Goal: Transaction & Acquisition: Purchase product/service

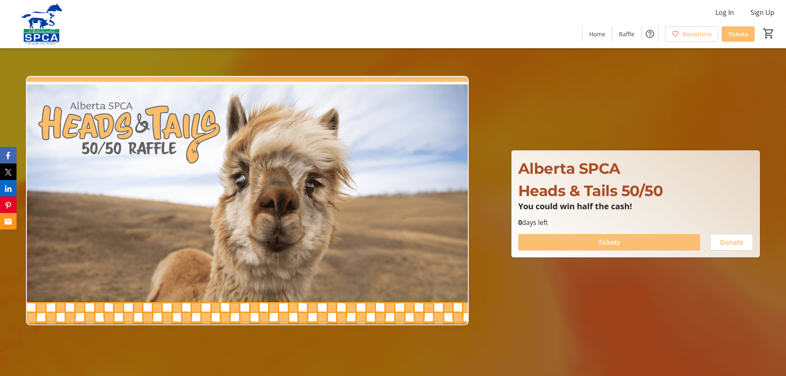
click at [606, 244] on span "Tickets" at bounding box center [610, 242] width 22 height 10
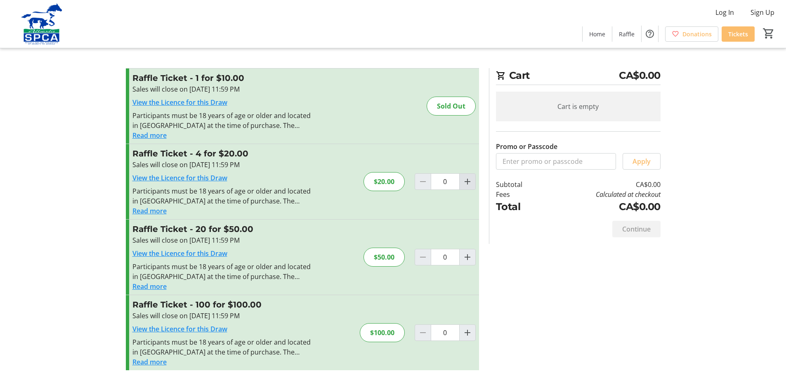
click at [464, 185] on mat-icon "Increment by one" at bounding box center [468, 182] width 10 height 10
type input "1"
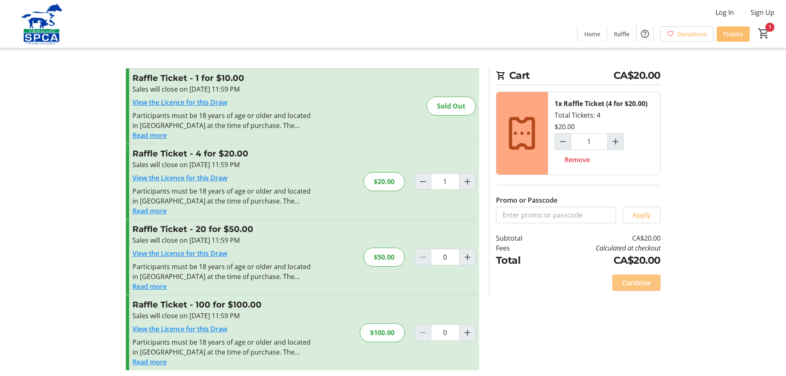
click at [634, 285] on span "Continue" at bounding box center [636, 283] width 28 height 10
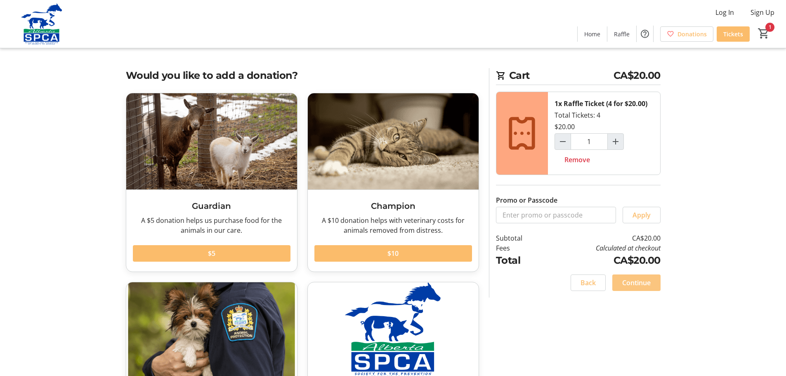
click at [632, 282] on span "Continue" at bounding box center [636, 283] width 28 height 10
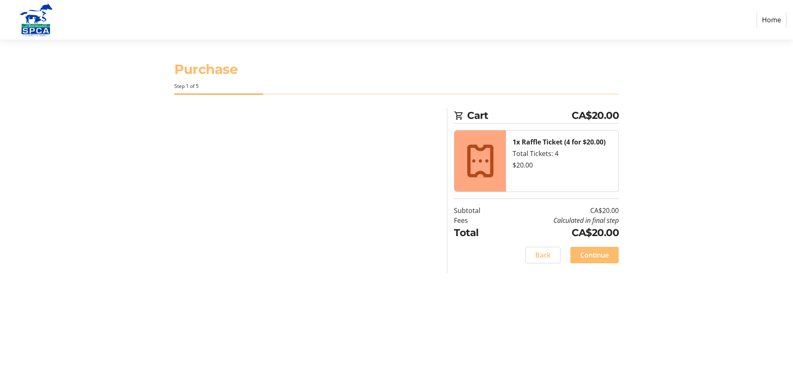
select select "CA"
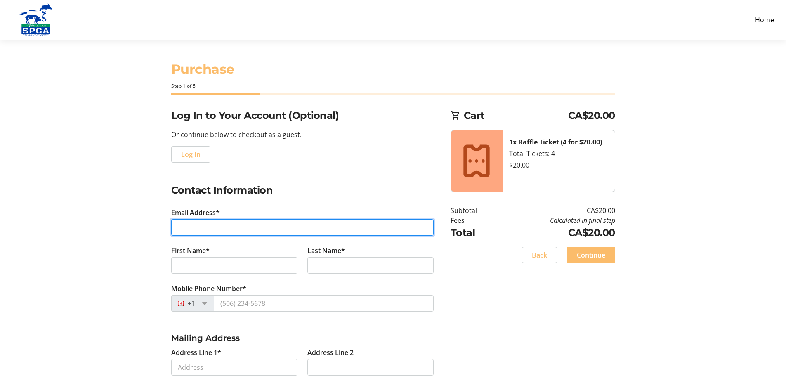
click at [257, 230] on input "Email Address*" at bounding box center [302, 227] width 263 height 17
type input "[PERSON_NAME][EMAIL_ADDRESS][DOMAIN_NAME]"
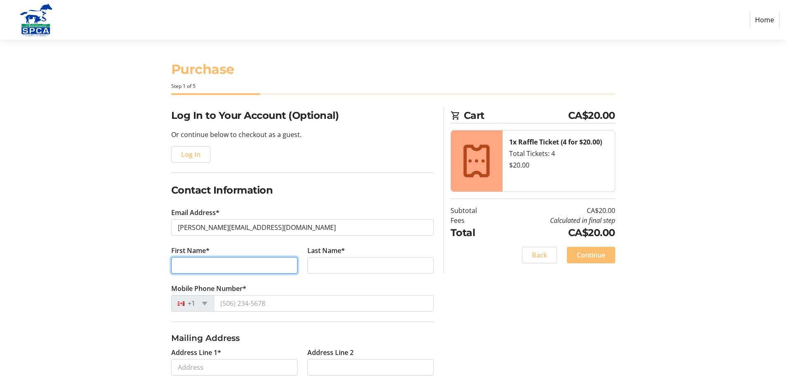
click at [255, 265] on input "First Name*" at bounding box center [234, 265] width 126 height 17
type input "[PERSON_NAME]"
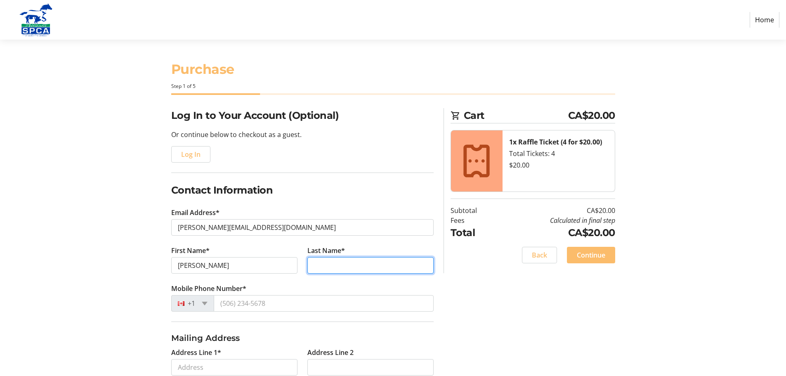
click at [336, 264] on input "Last Name*" at bounding box center [371, 265] width 126 height 17
type input "[PERSON_NAME]"
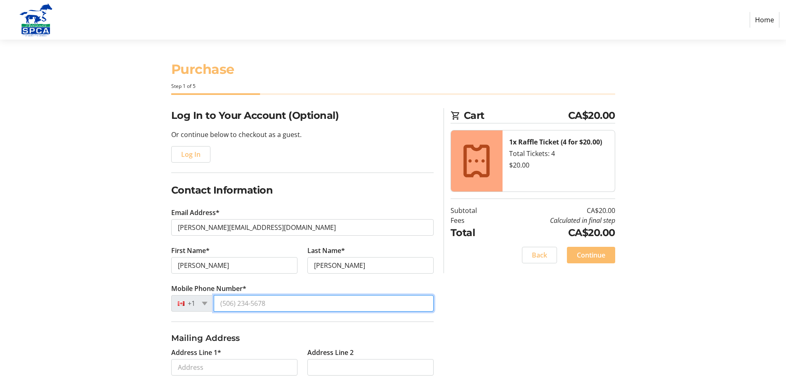
click at [284, 306] on input "Mobile Phone Number*" at bounding box center [324, 303] width 220 height 17
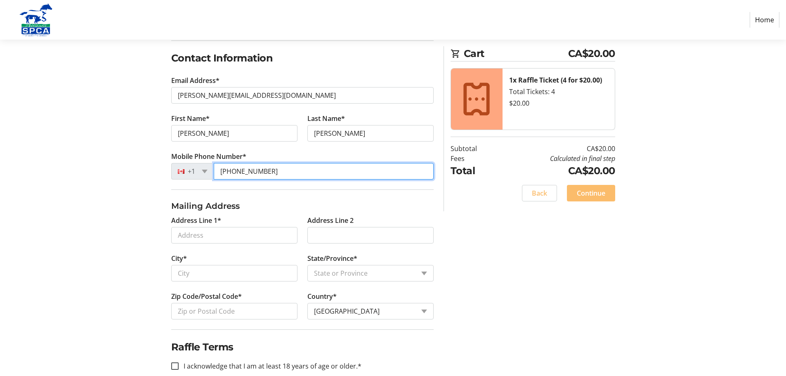
scroll to position [147, 0]
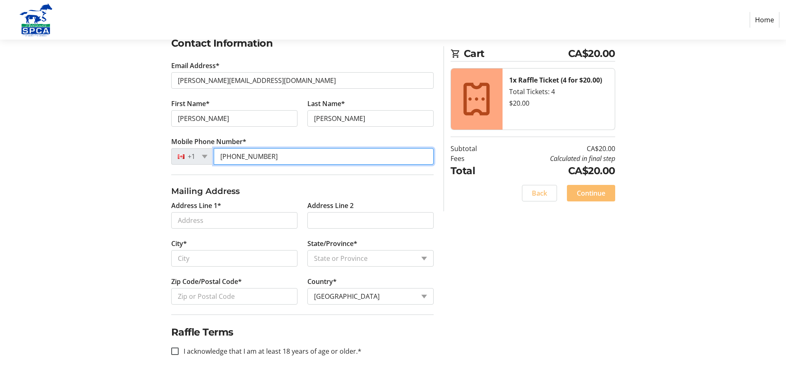
type input "[PHONE_NUMBER]"
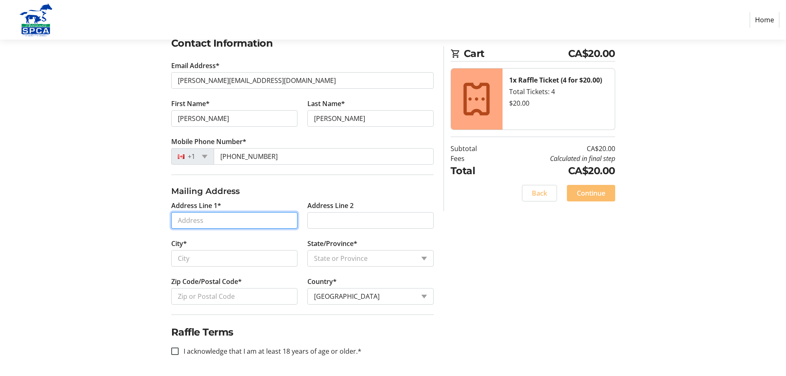
click at [259, 222] on input "Address Line 1*" at bounding box center [234, 220] width 126 height 17
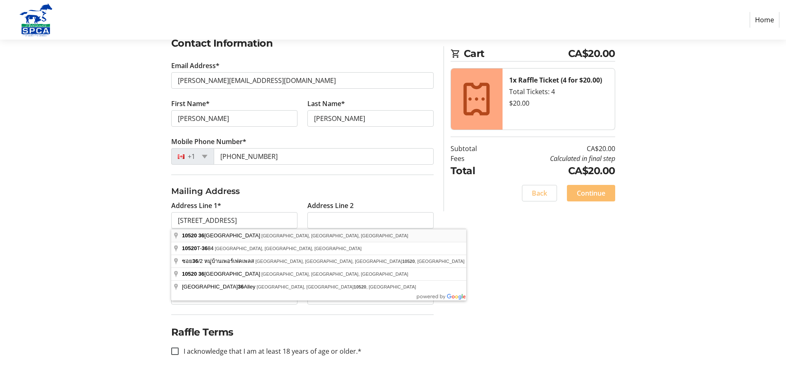
type input "[STREET_ADDRESS]"
type input "[GEOGRAPHIC_DATA]"
select select "AB"
type input "T6J 2H4"
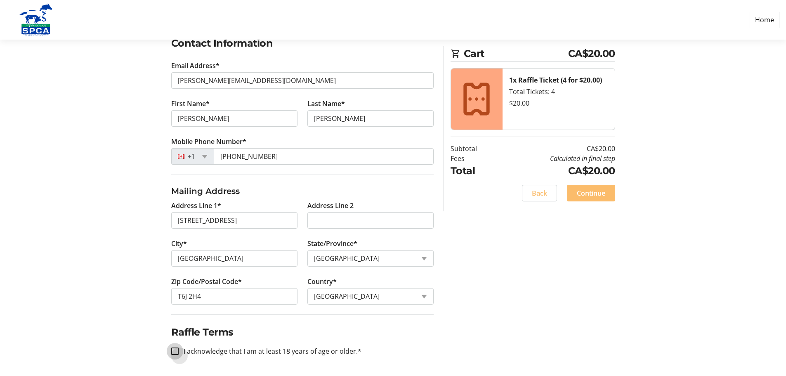
click at [175, 351] on input "I acknowledge that I am at least 18 years of age or older.*" at bounding box center [174, 351] width 7 height 7
checkbox input "true"
click at [583, 188] on span "Continue" at bounding box center [591, 193] width 28 height 10
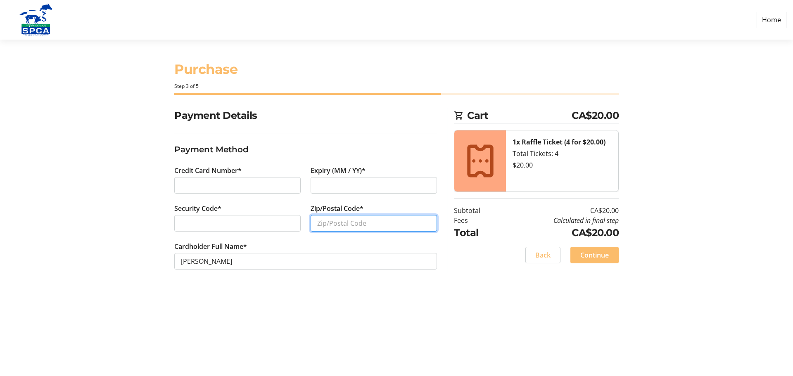
click at [318, 223] on input "Zip/Postal Code*" at bounding box center [373, 223] width 126 height 17
type input "T6J 2H4"
click at [607, 258] on span "Continue" at bounding box center [594, 255] width 28 height 10
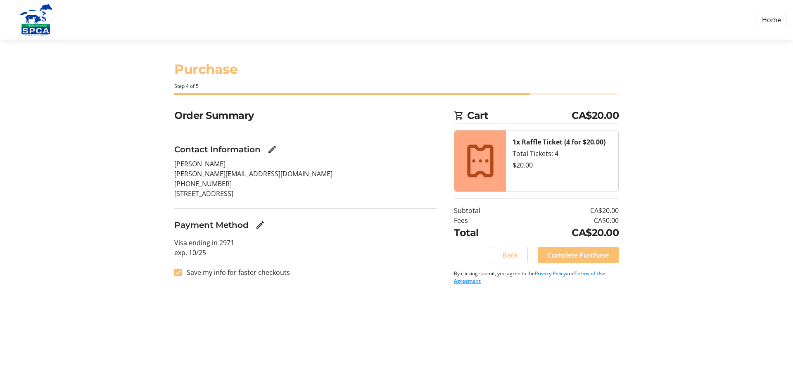
click at [599, 255] on span "Complete Purchase" at bounding box center [577, 255] width 61 height 10
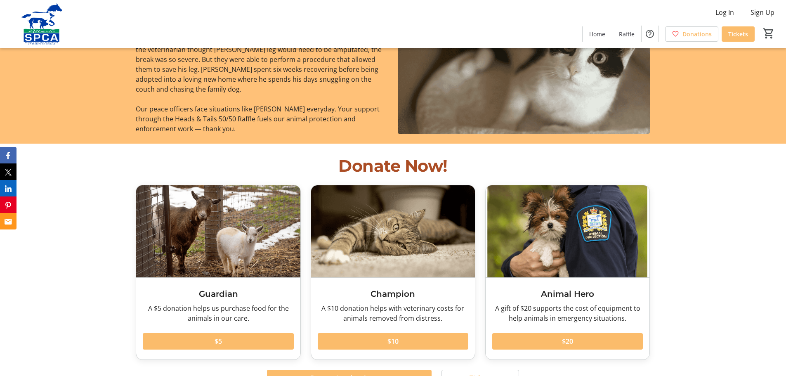
scroll to position [867, 0]
